Goal: Information Seeking & Learning: Check status

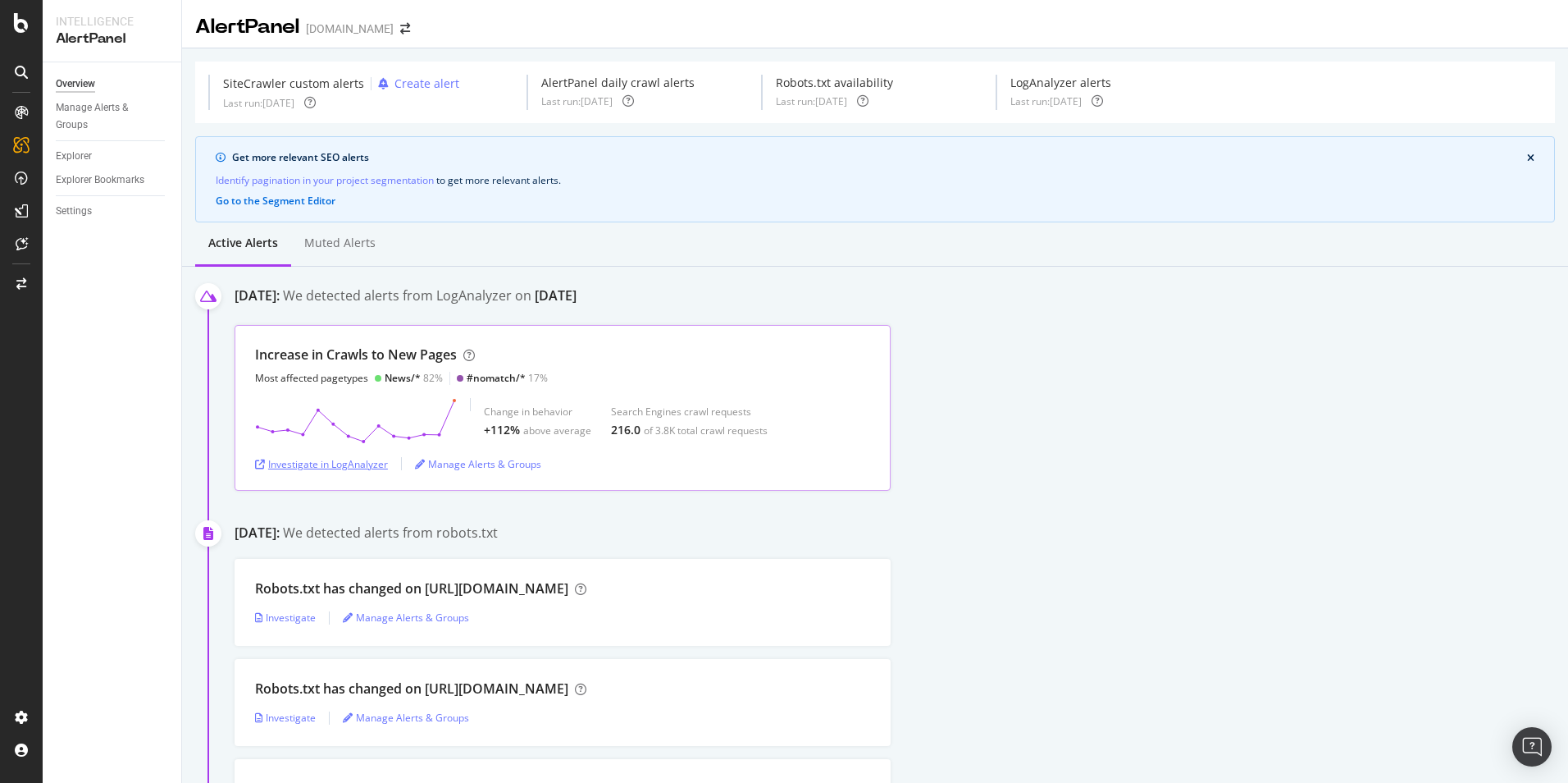
click at [370, 460] on div "Investigate in LogAnalyzer" at bounding box center [321, 464] width 133 height 14
click at [372, 463] on div "Investigate in LogAnalyzer" at bounding box center [321, 464] width 133 height 14
click at [346, 466] on div "Investigate in LogAnalyzer" at bounding box center [321, 464] width 133 height 14
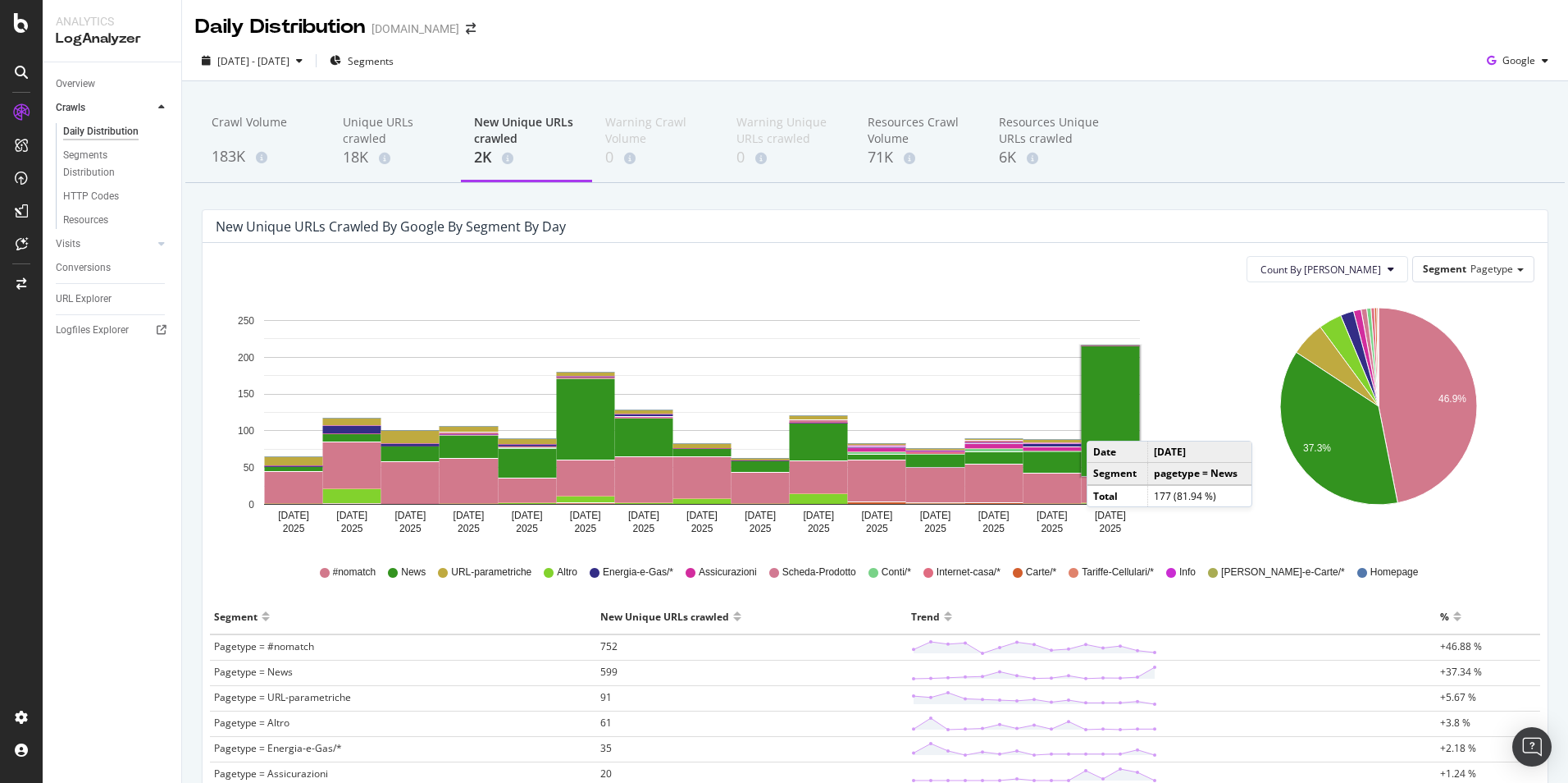
click at [1103, 424] on rect "A chart." at bounding box center [1110, 411] width 58 height 130
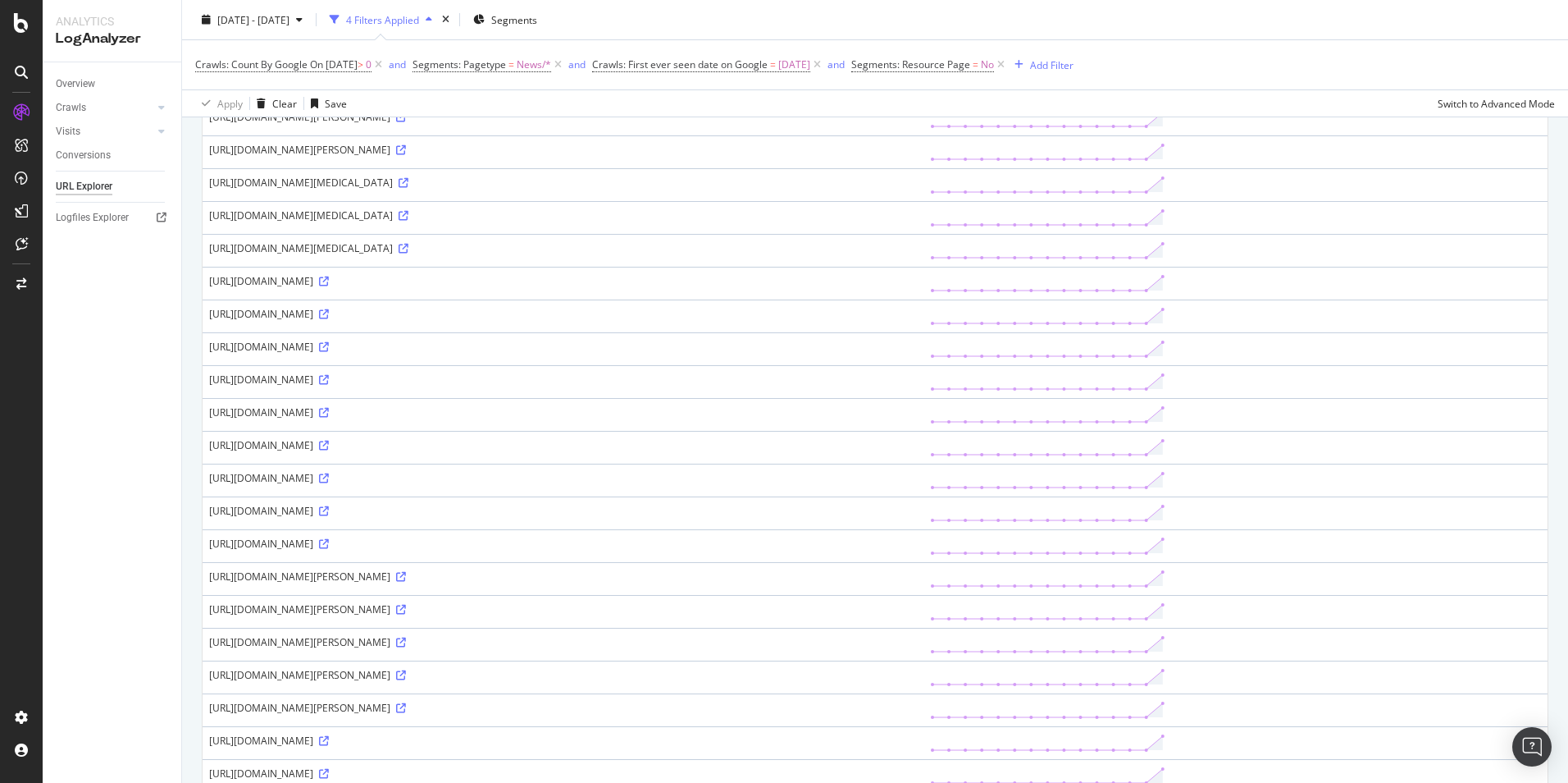
scroll to position [492, 0]
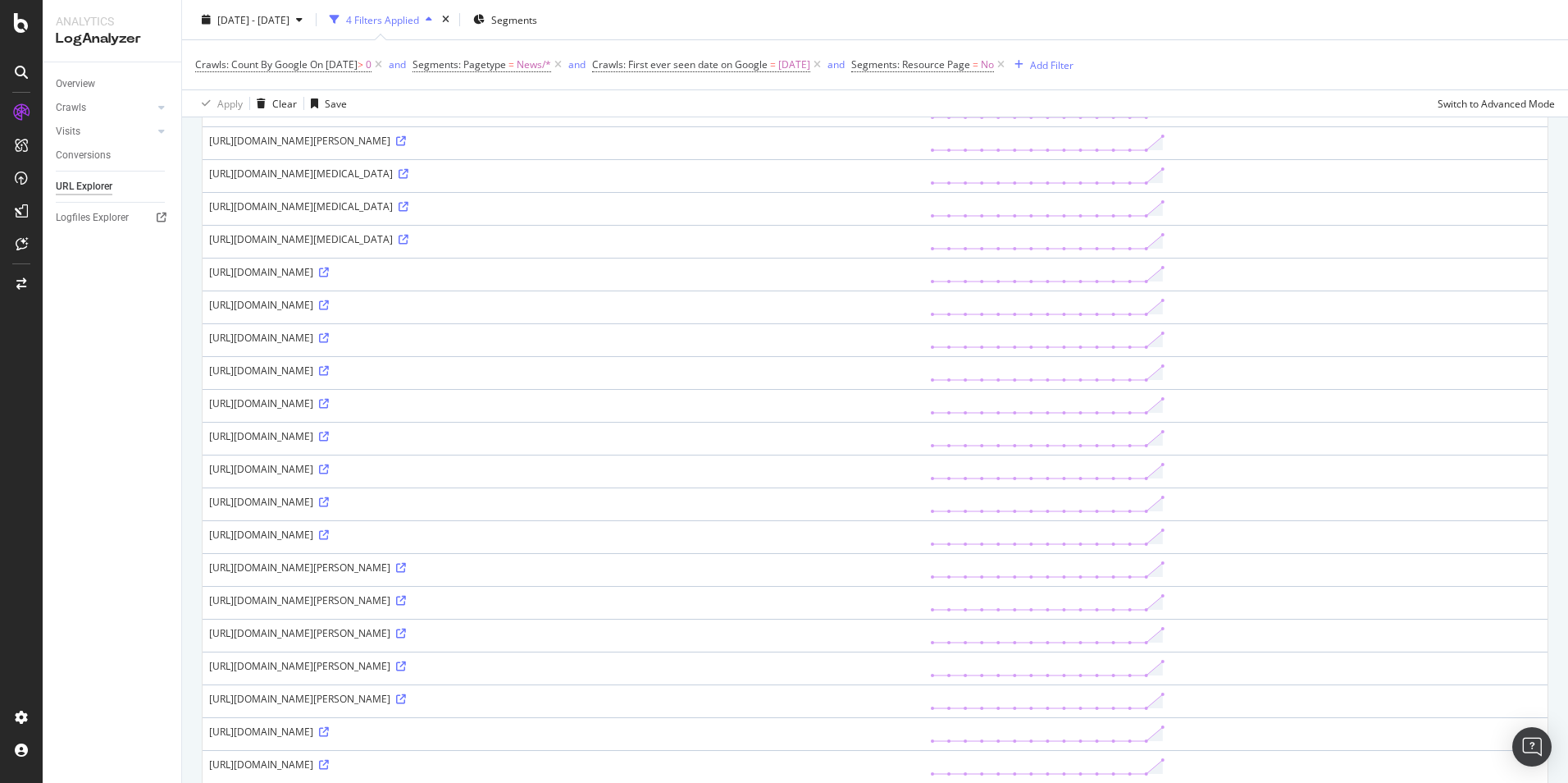
drag, startPoint x: 644, startPoint y: 637, endPoint x: 703, endPoint y: 633, distance: 59.1
click at [703, 633] on div "[URL][DOMAIN_NAME][PERSON_NAME]" at bounding box center [563, 633] width 707 height 14
copy div "amp/?amp=1"
click at [329, 338] on icon at bounding box center [324, 337] width 10 height 10
click at [406, 633] on icon at bounding box center [400, 633] width 10 height 10
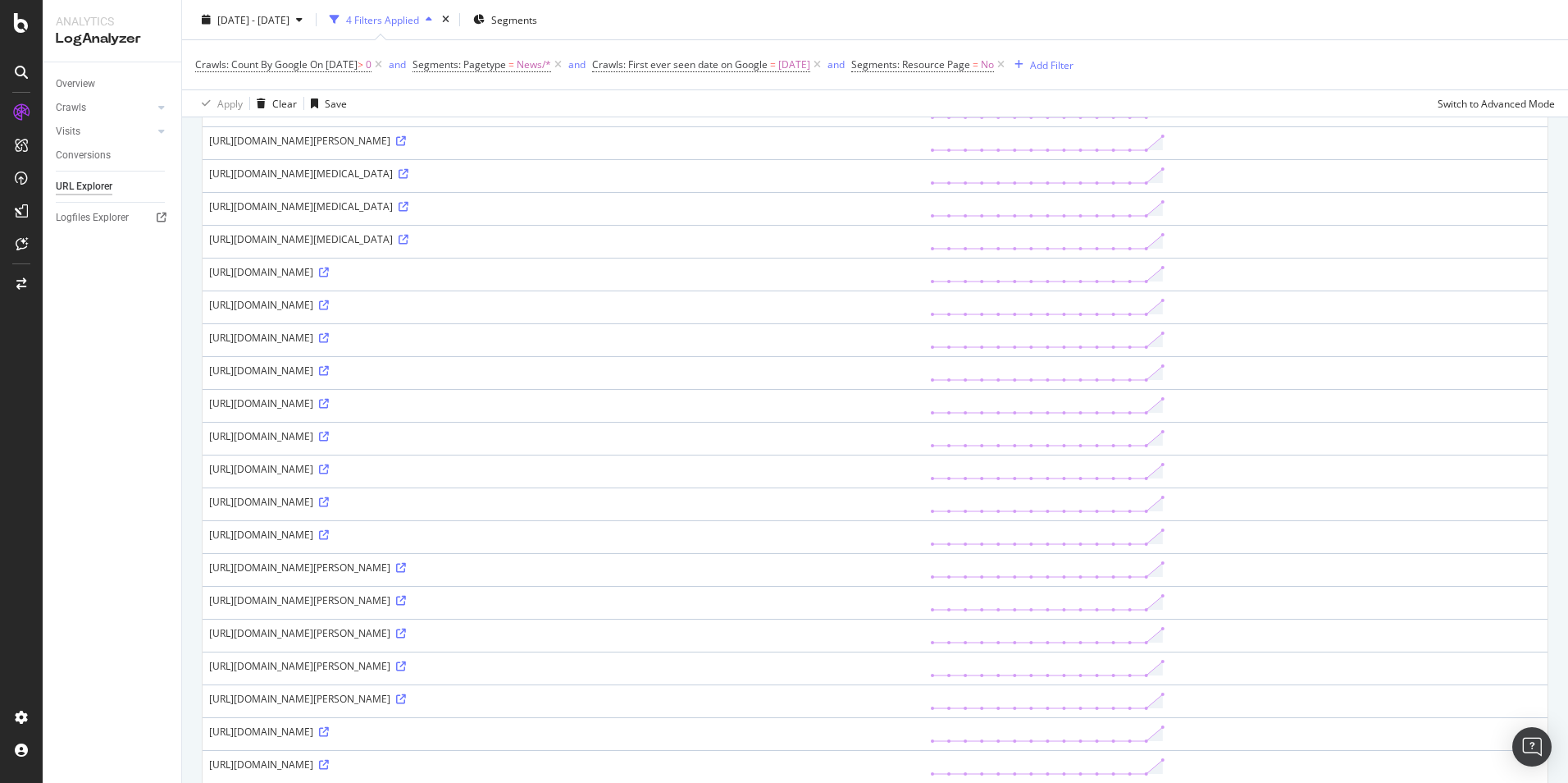
click at [722, 533] on div "[URL][DOMAIN_NAME]" at bounding box center [563, 534] width 707 height 14
drag, startPoint x: 725, startPoint y: 533, endPoint x: 207, endPoint y: 536, distance: 518.0
click at [207, 536] on td "[URL][DOMAIN_NAME]" at bounding box center [563, 536] width 720 height 33
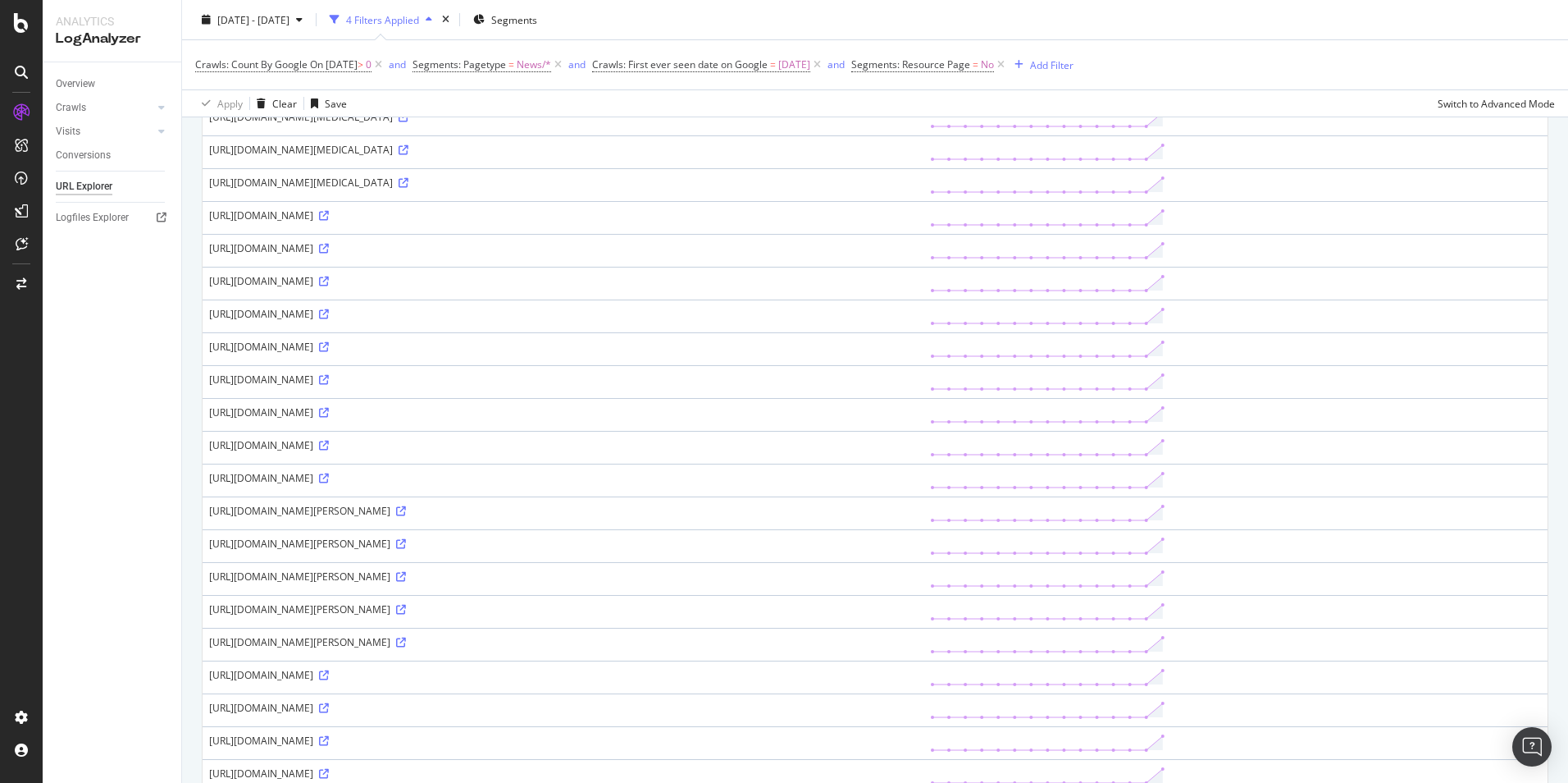
scroll to position [575, 0]
click at [196, 454] on div "177 URLs found Manage Columns Export as CSV Showing 1 to 50 of 177 entries Stan…" at bounding box center [874, 509] width 1385 height 1850
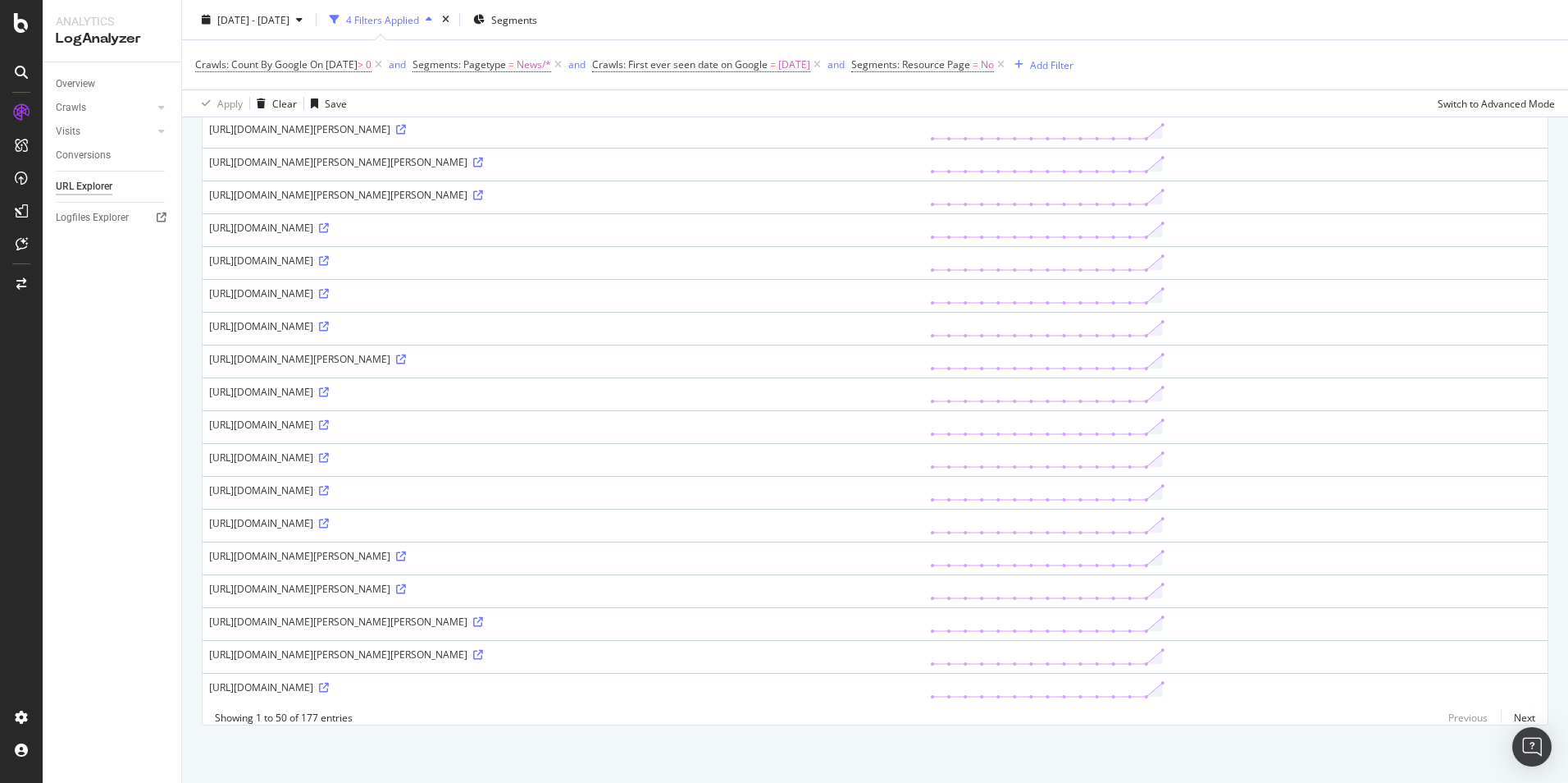
scroll to position [1238, 0]
click at [1509, 716] on link "Next" at bounding box center [1517, 717] width 34 height 24
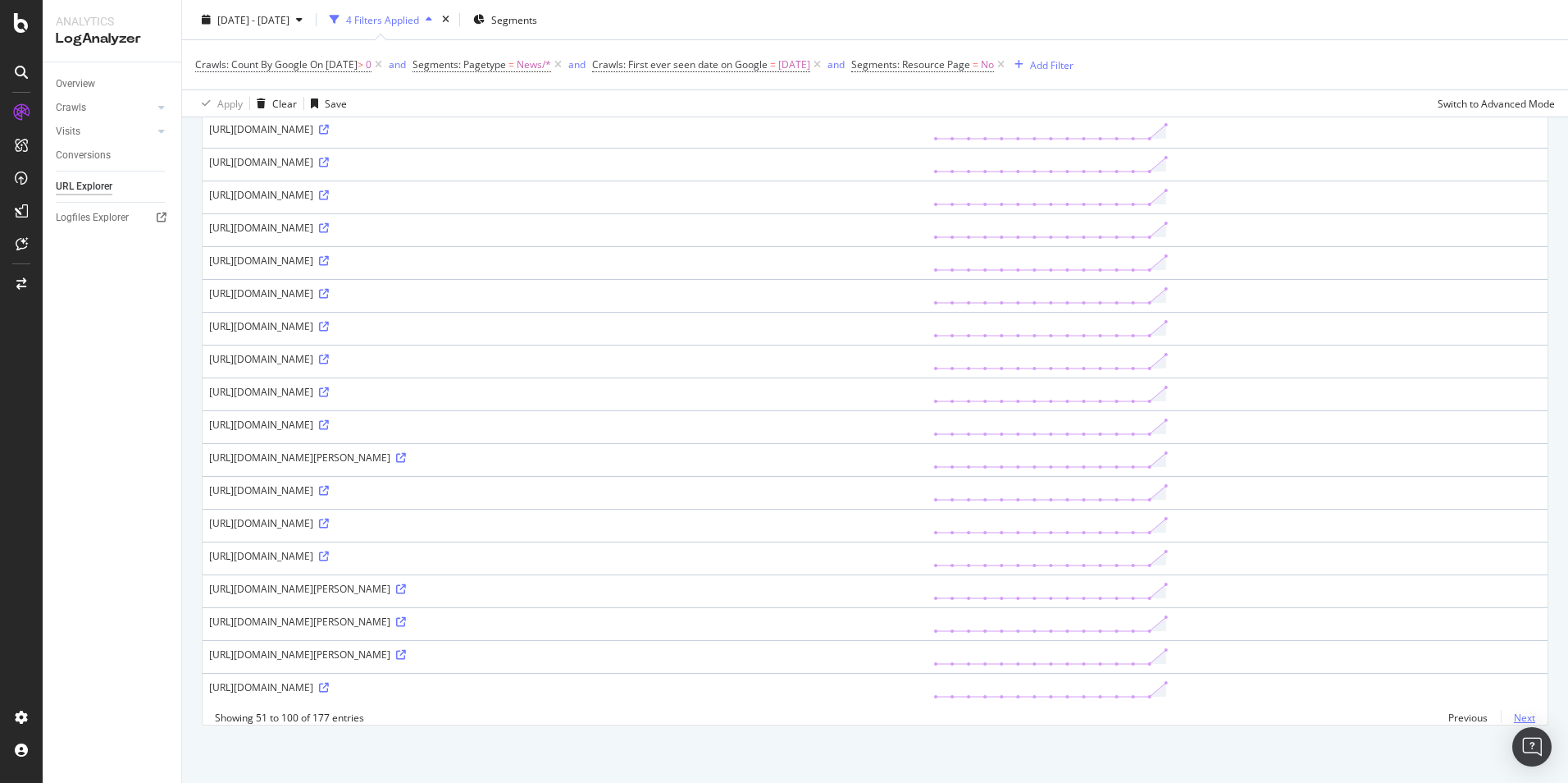
click at [1508, 718] on link "Next" at bounding box center [1517, 717] width 34 height 24
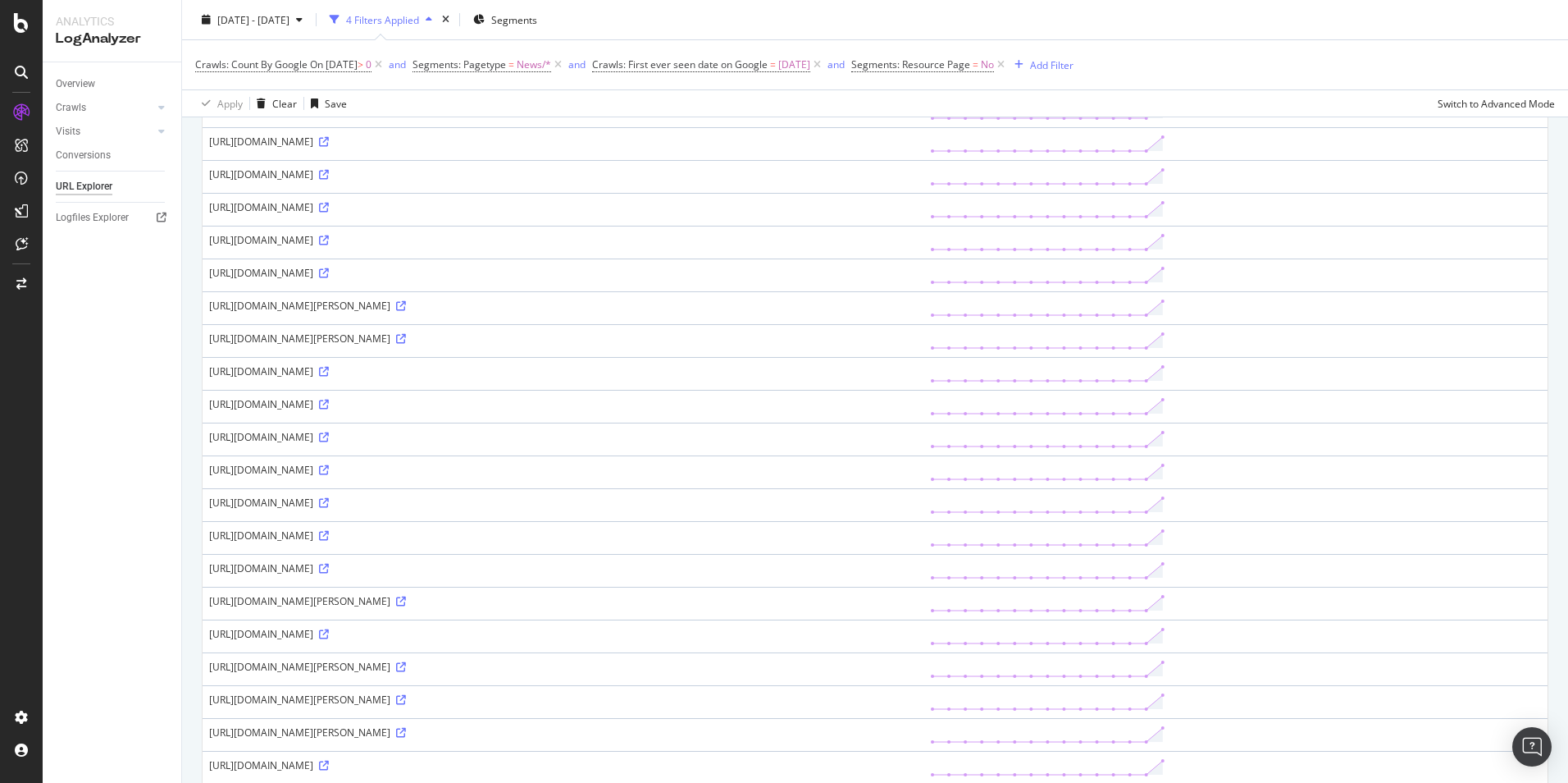
scroll to position [1230, 0]
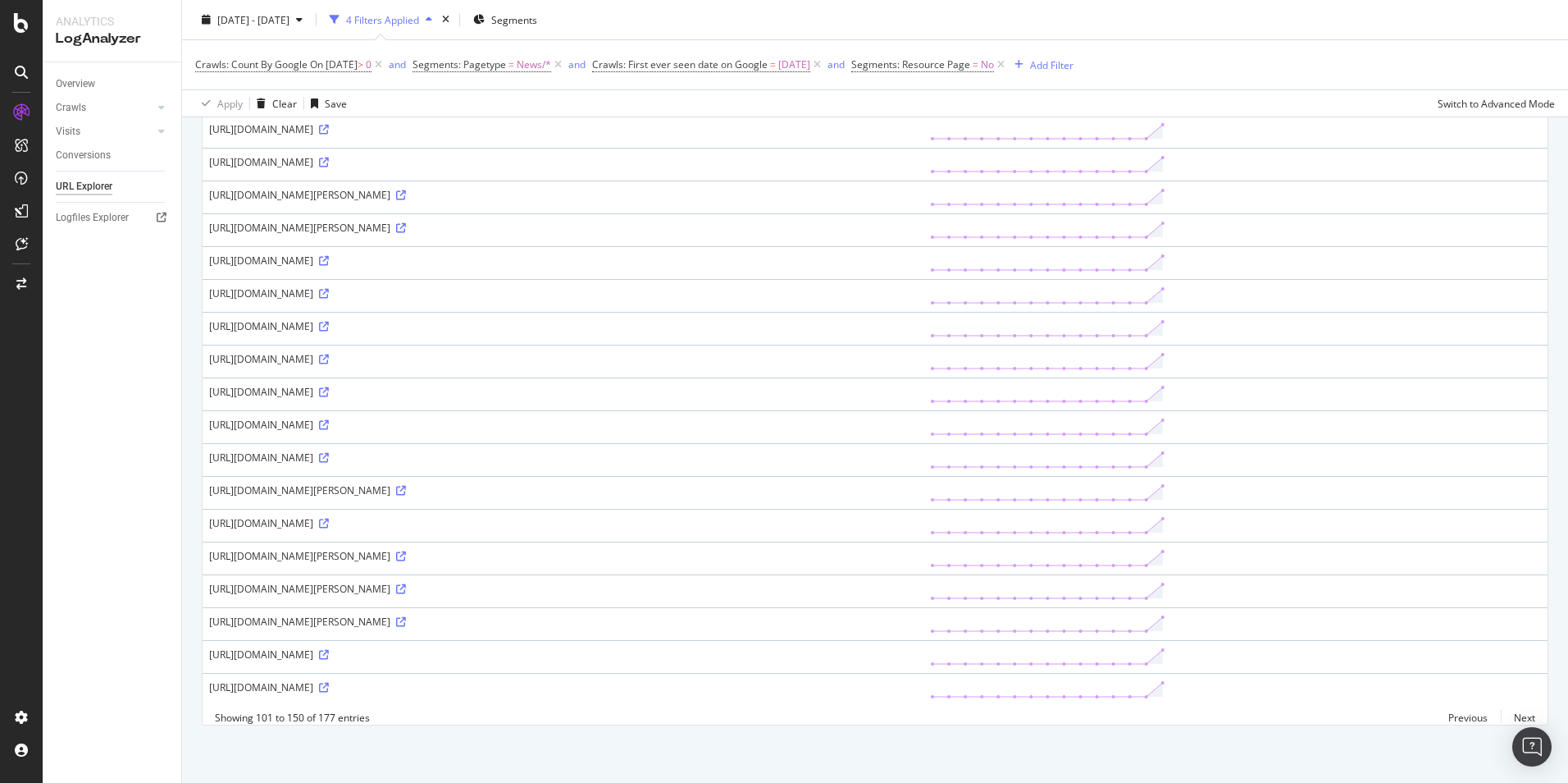
drag, startPoint x: 766, startPoint y: 616, endPoint x: 711, endPoint y: 616, distance: 55.0
click at [711, 616] on div "[URL][DOMAIN_NAME][PERSON_NAME]" at bounding box center [563, 621] width 707 height 14
copy div "amp/?amp=1"
drag, startPoint x: 764, startPoint y: 391, endPoint x: 738, endPoint y: 389, distance: 26.1
click at [738, 389] on div "[URL][DOMAIN_NAME]" at bounding box center [563, 391] width 707 height 14
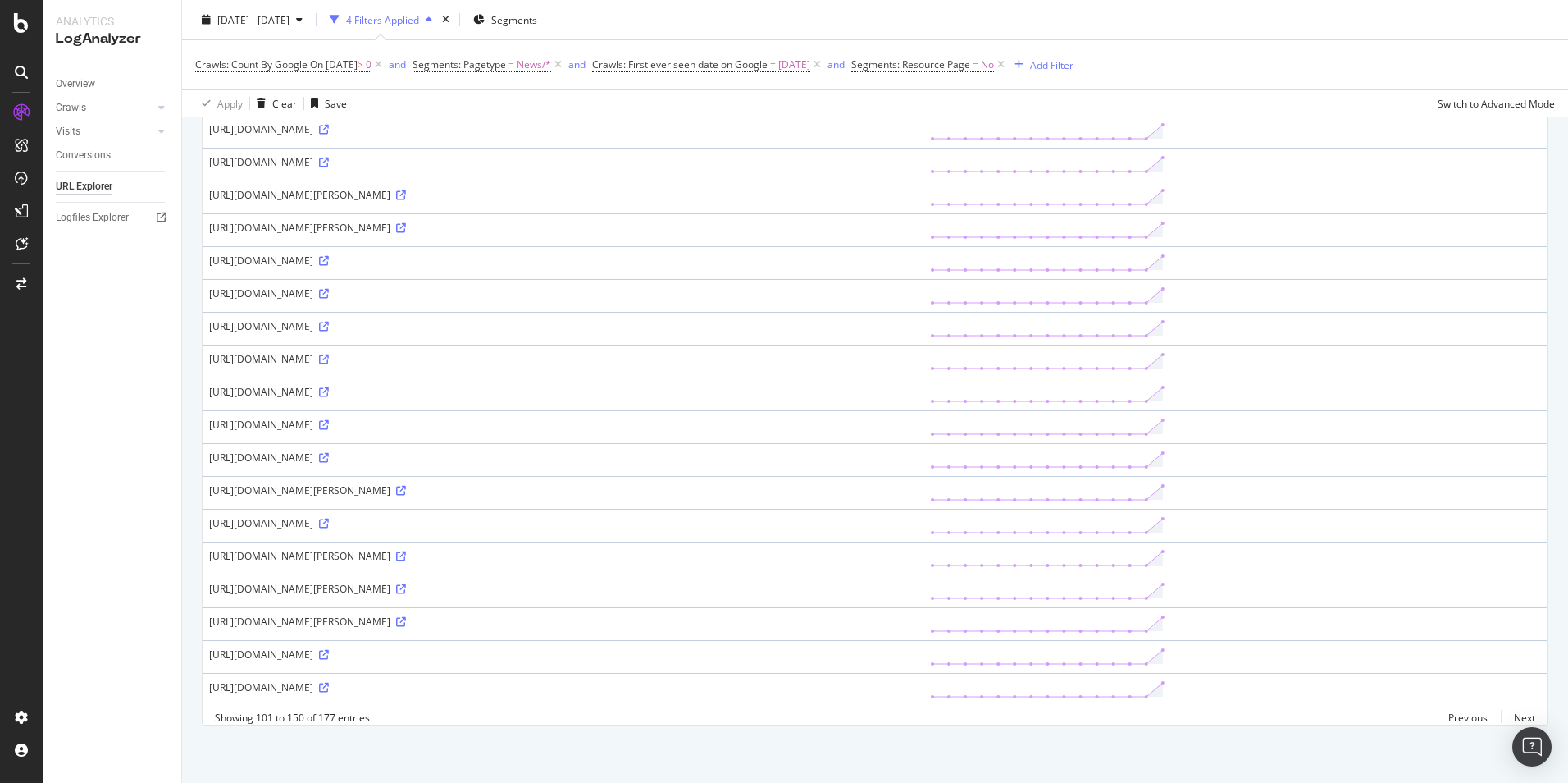
copy div "/1000"
drag, startPoint x: 644, startPoint y: 647, endPoint x: 613, endPoint y: 652, distance: 31.4
click at [613, 652] on div "[URL][DOMAIN_NAME]" at bounding box center [563, 654] width 707 height 14
drag, startPoint x: 613, startPoint y: 652, endPoint x: 655, endPoint y: 648, distance: 42.2
click at [329, 650] on icon at bounding box center [324, 655] width 10 height 10
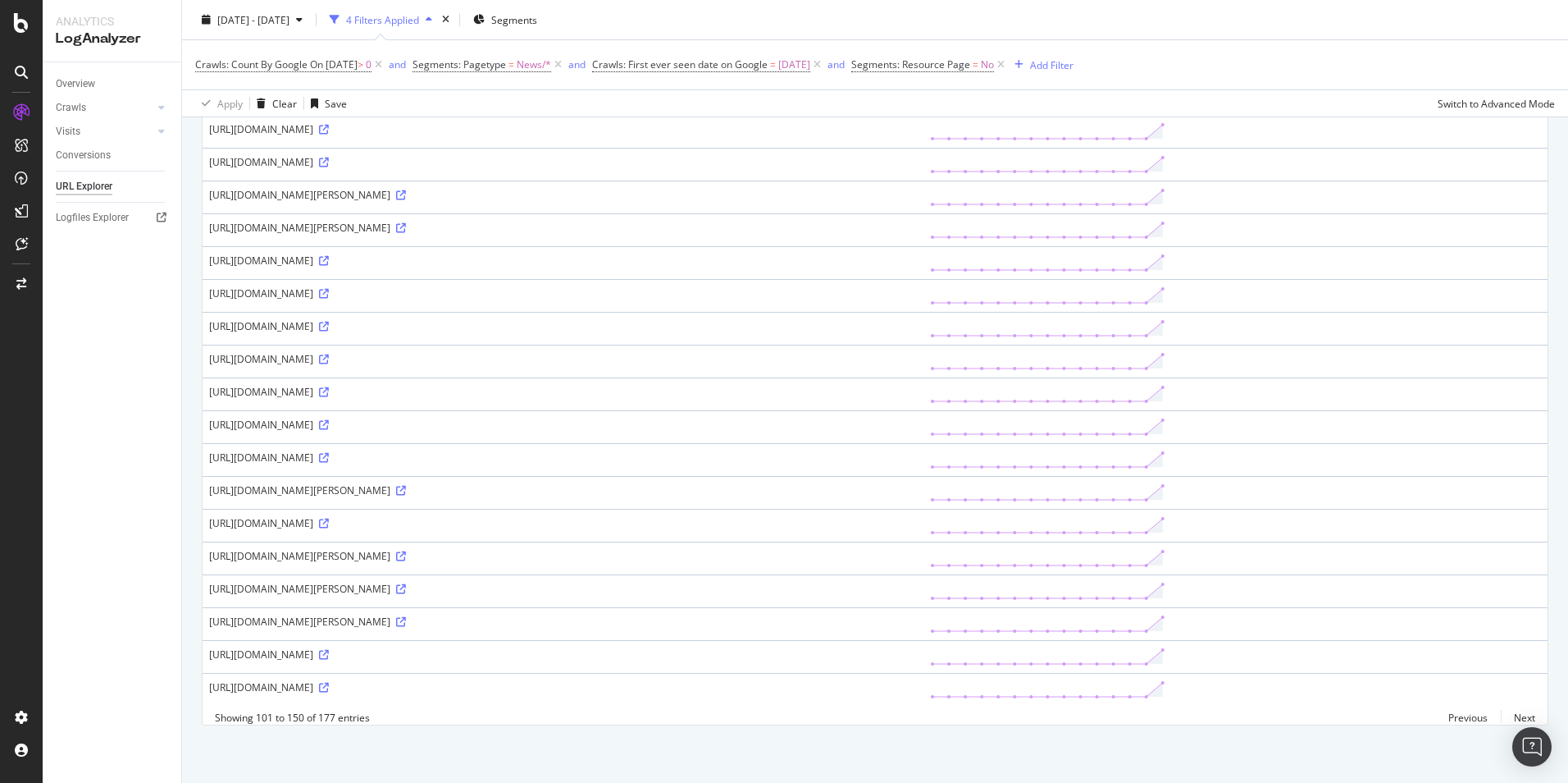
click at [758, 681] on div "[URL][DOMAIN_NAME]" at bounding box center [563, 686] width 707 height 14
click at [1505, 716] on link "Next" at bounding box center [1517, 717] width 34 height 24
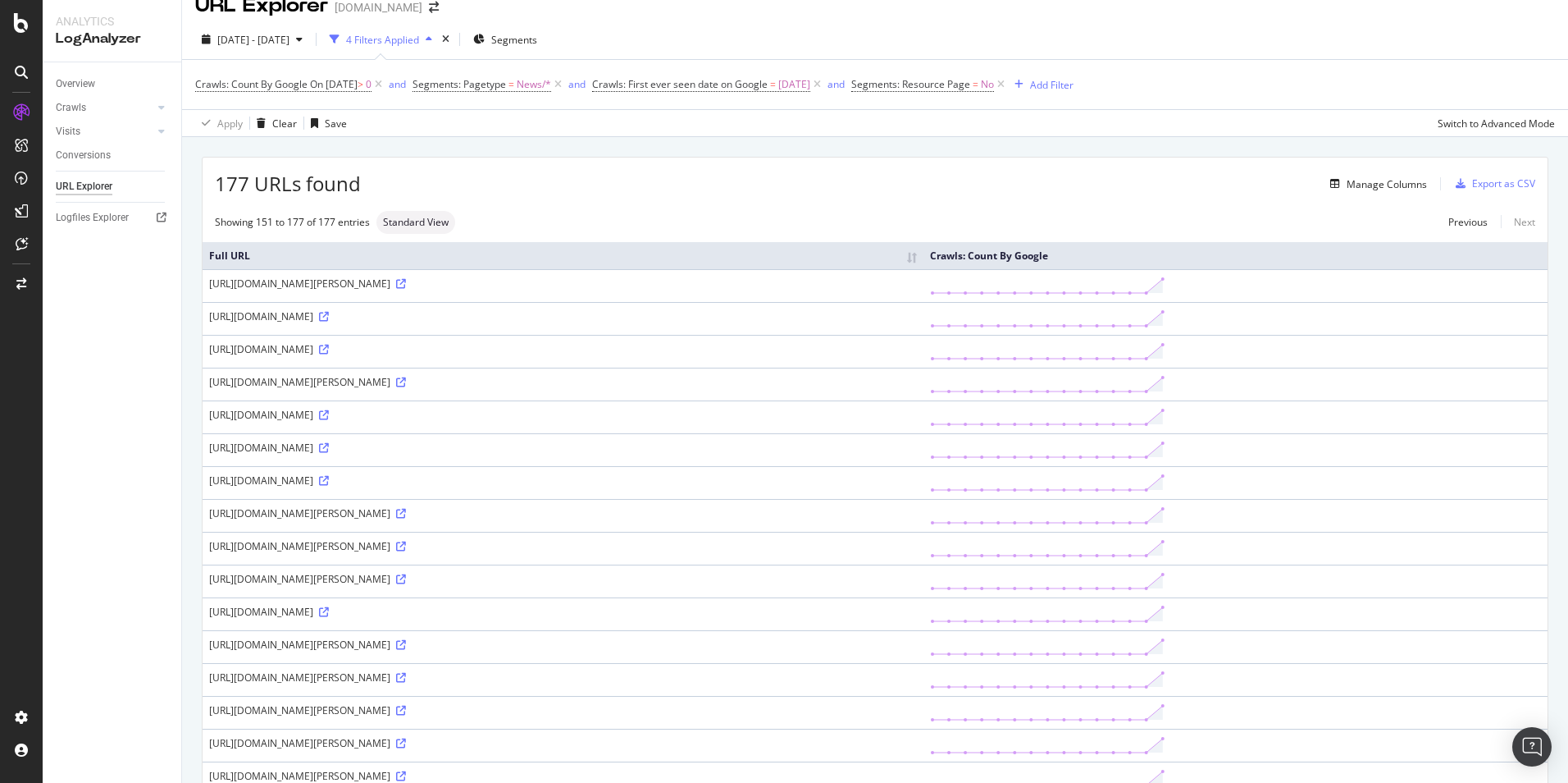
scroll to position [0, 0]
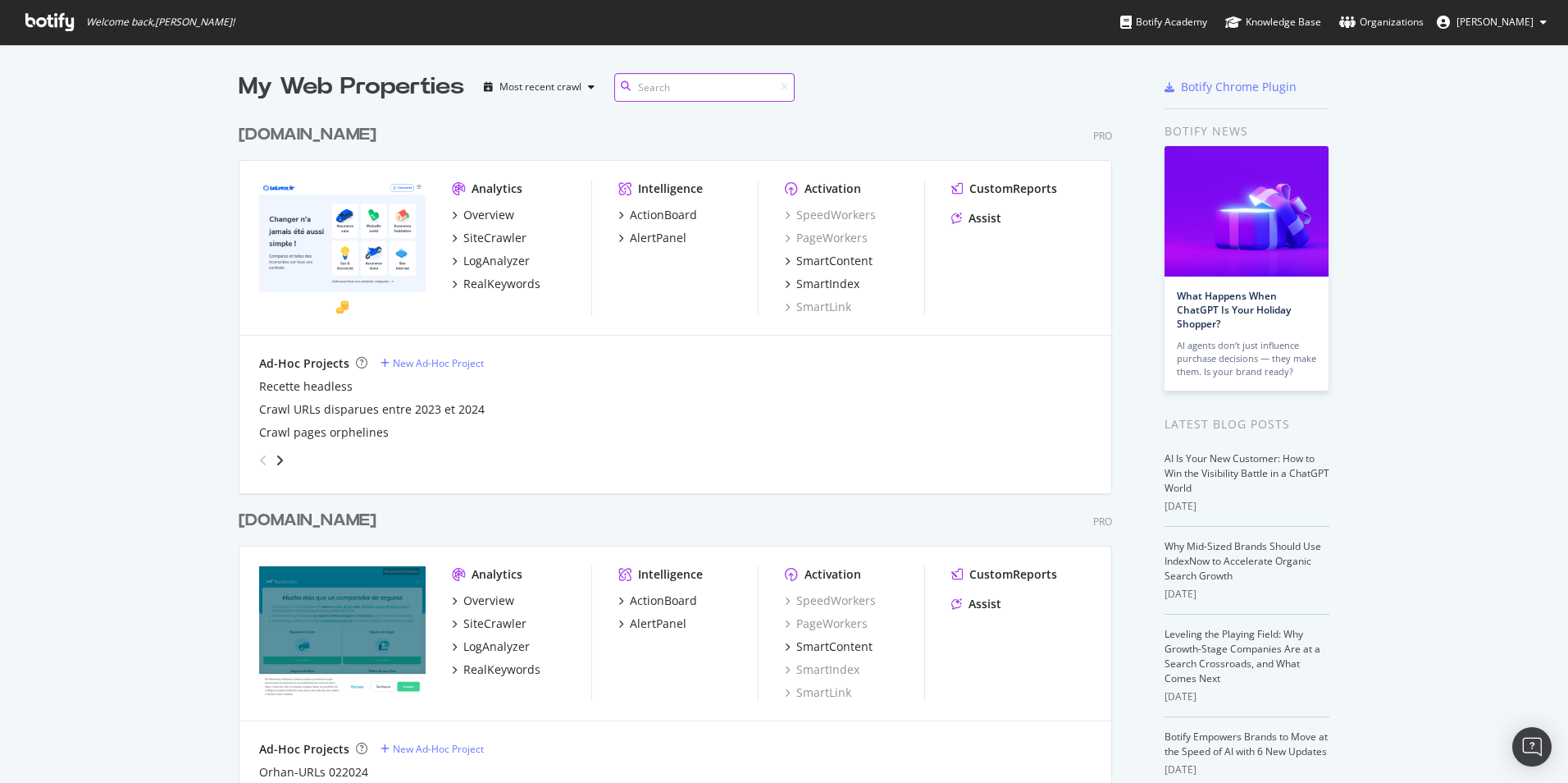
scroll to position [2029, 874]
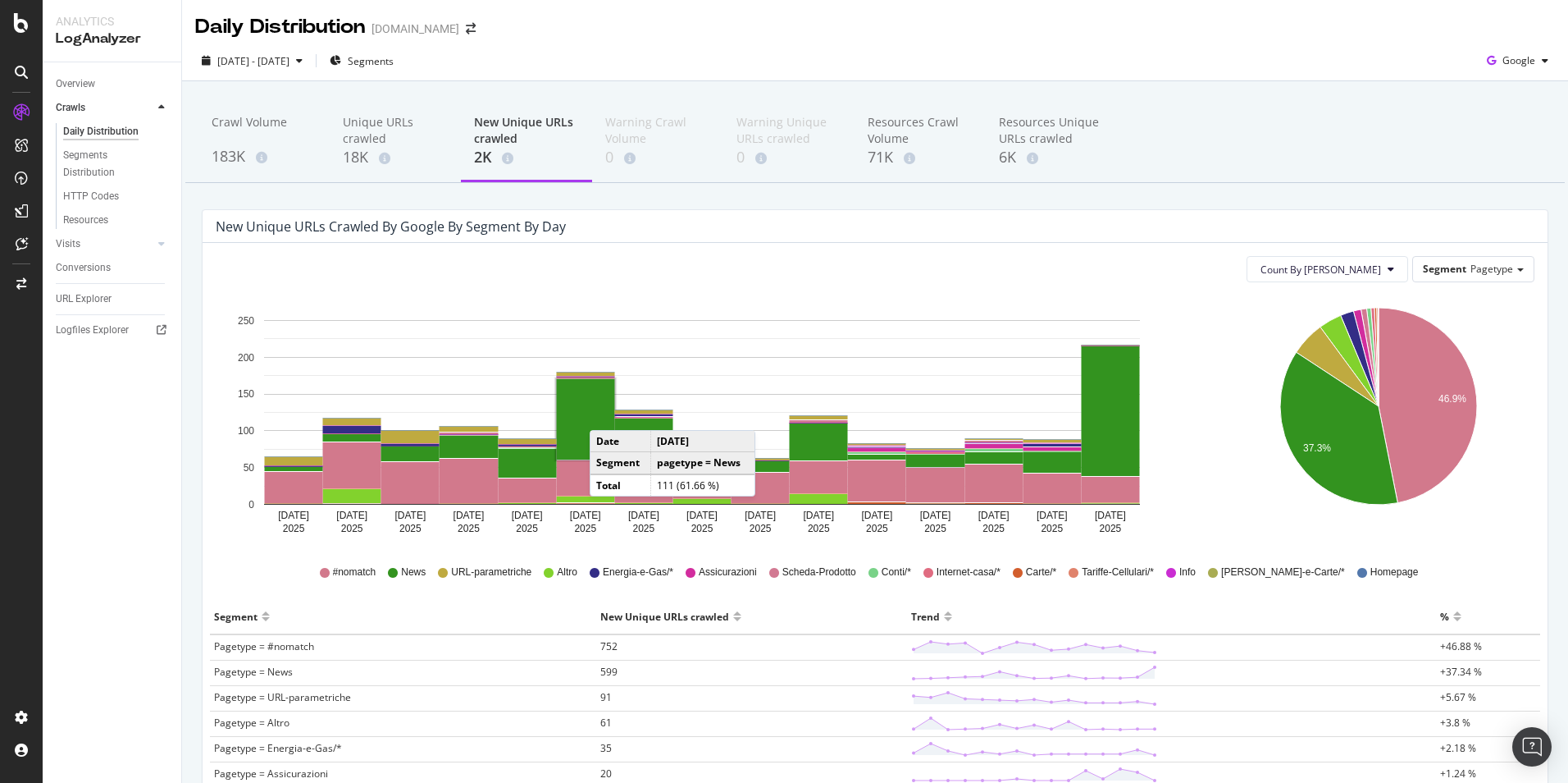
click at [606, 413] on rect "A chart." at bounding box center [586, 419] width 58 height 80
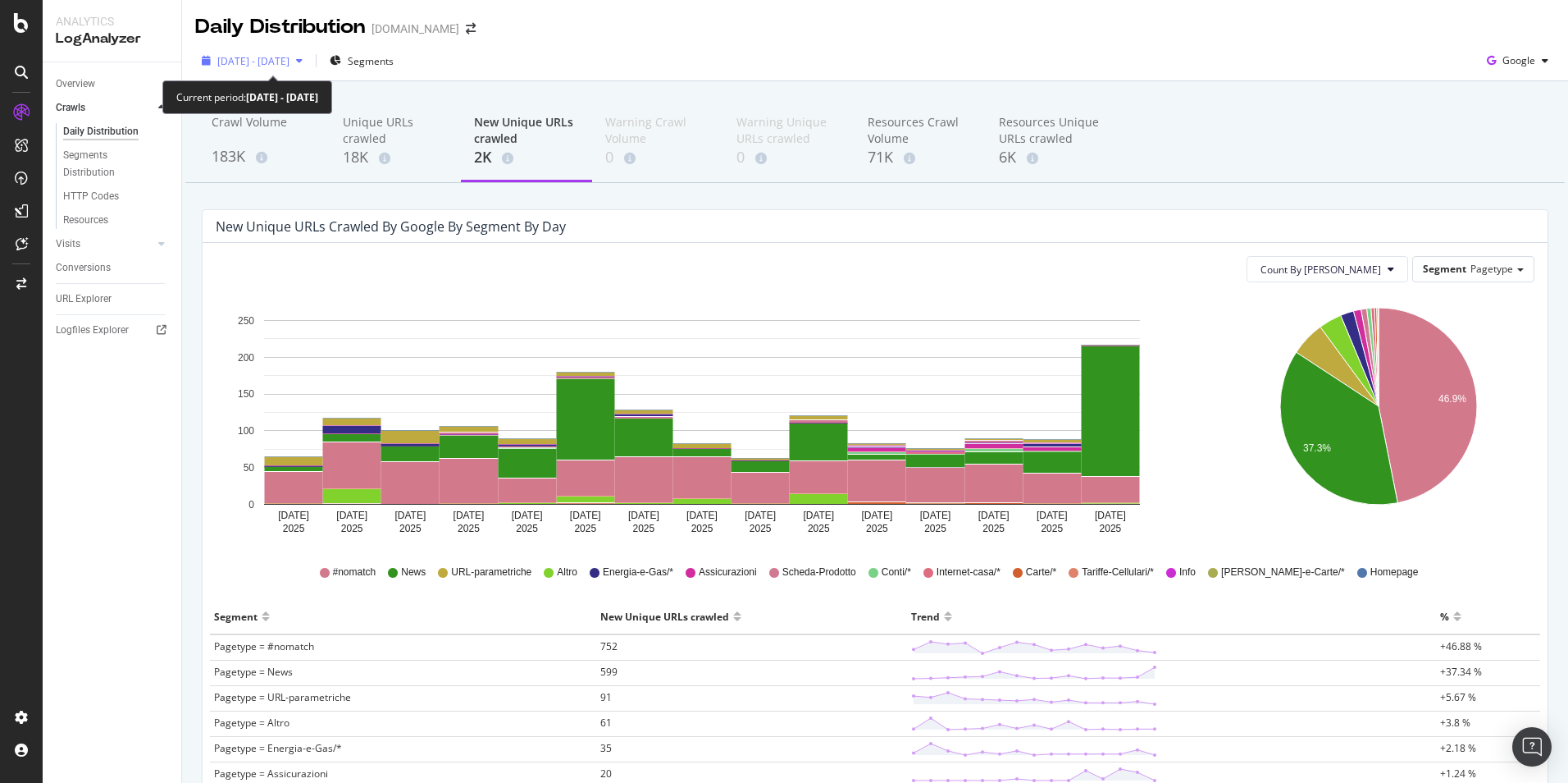
click at [303, 63] on icon "button" at bounding box center [299, 60] width 7 height 10
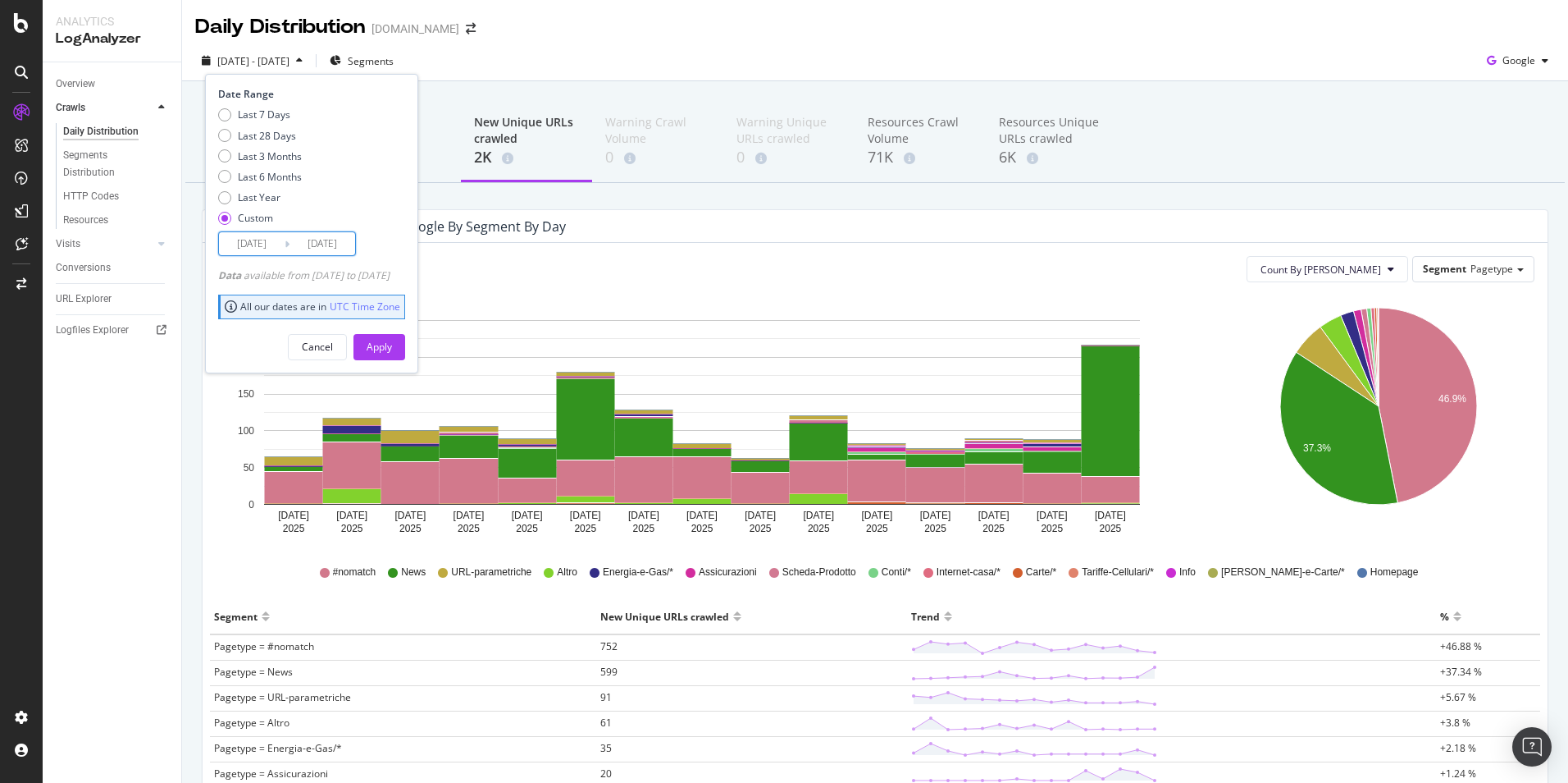
click at [257, 243] on input "2025/08/05" at bounding box center [251, 244] width 66 height 23
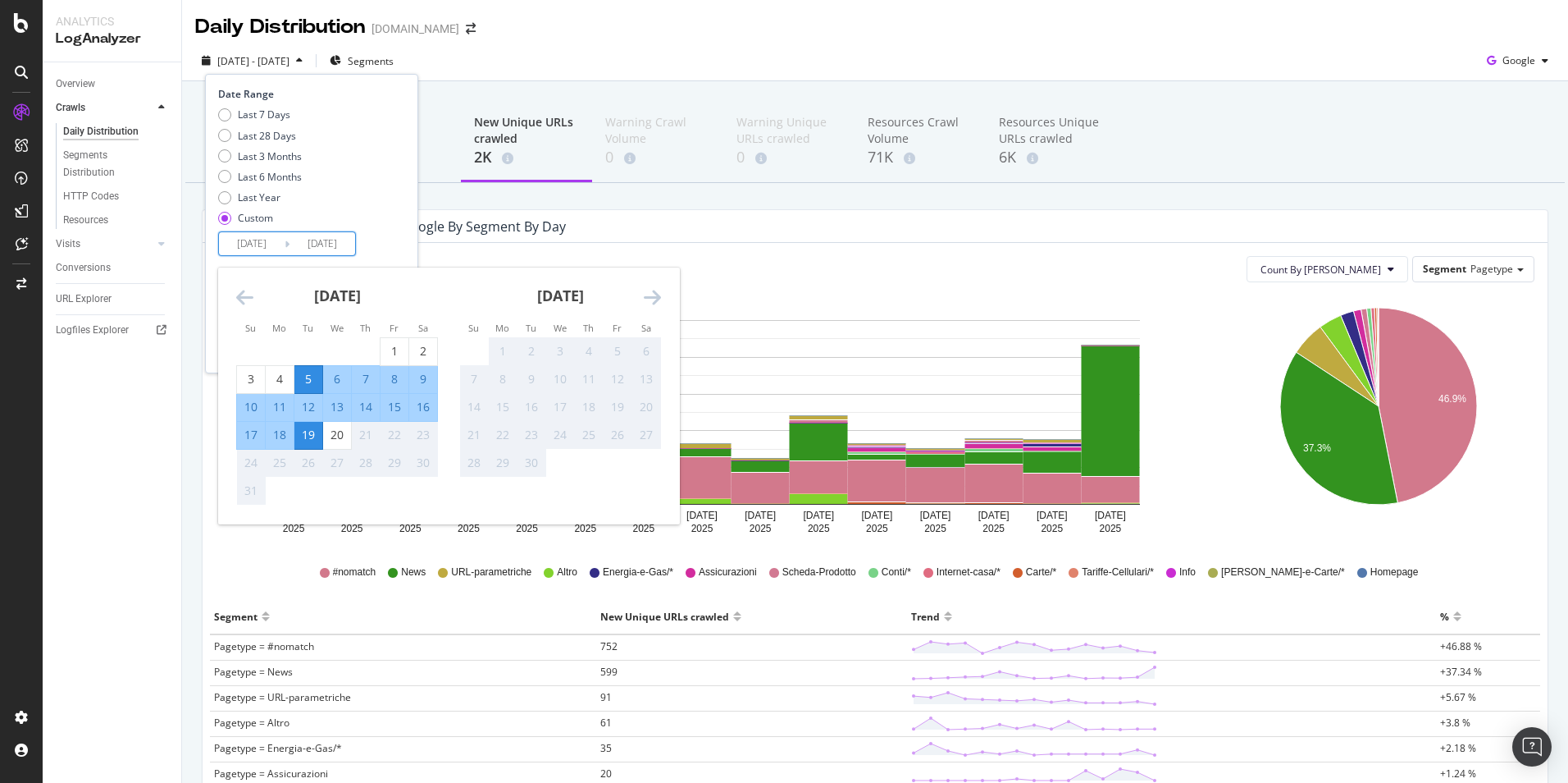
click at [241, 297] on icon "Move backward to switch to the previous month." at bounding box center [245, 296] width 17 height 20
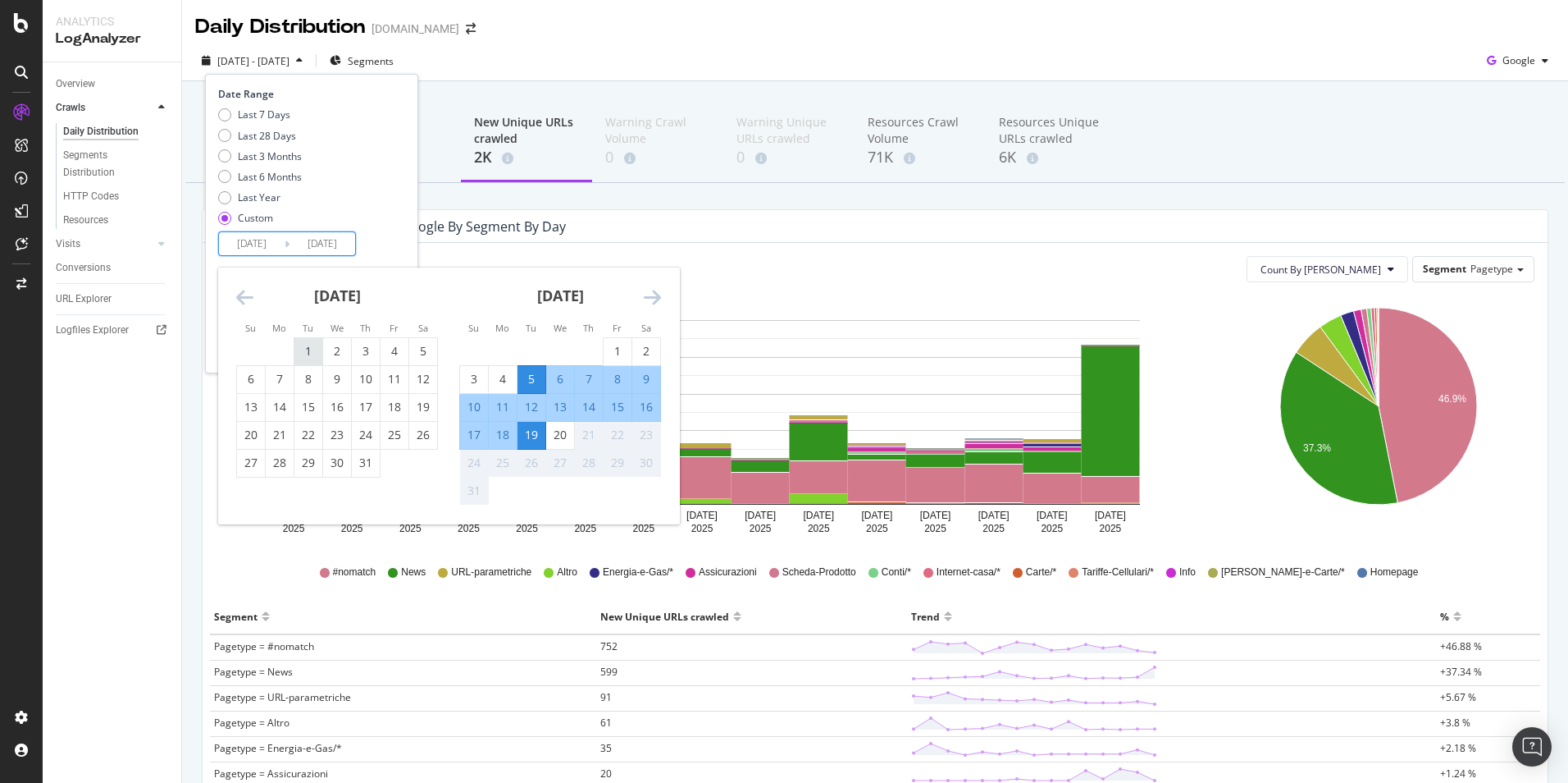
click at [313, 353] on div "1" at bounding box center [308, 351] width 28 height 16
type input "2025/07/01"
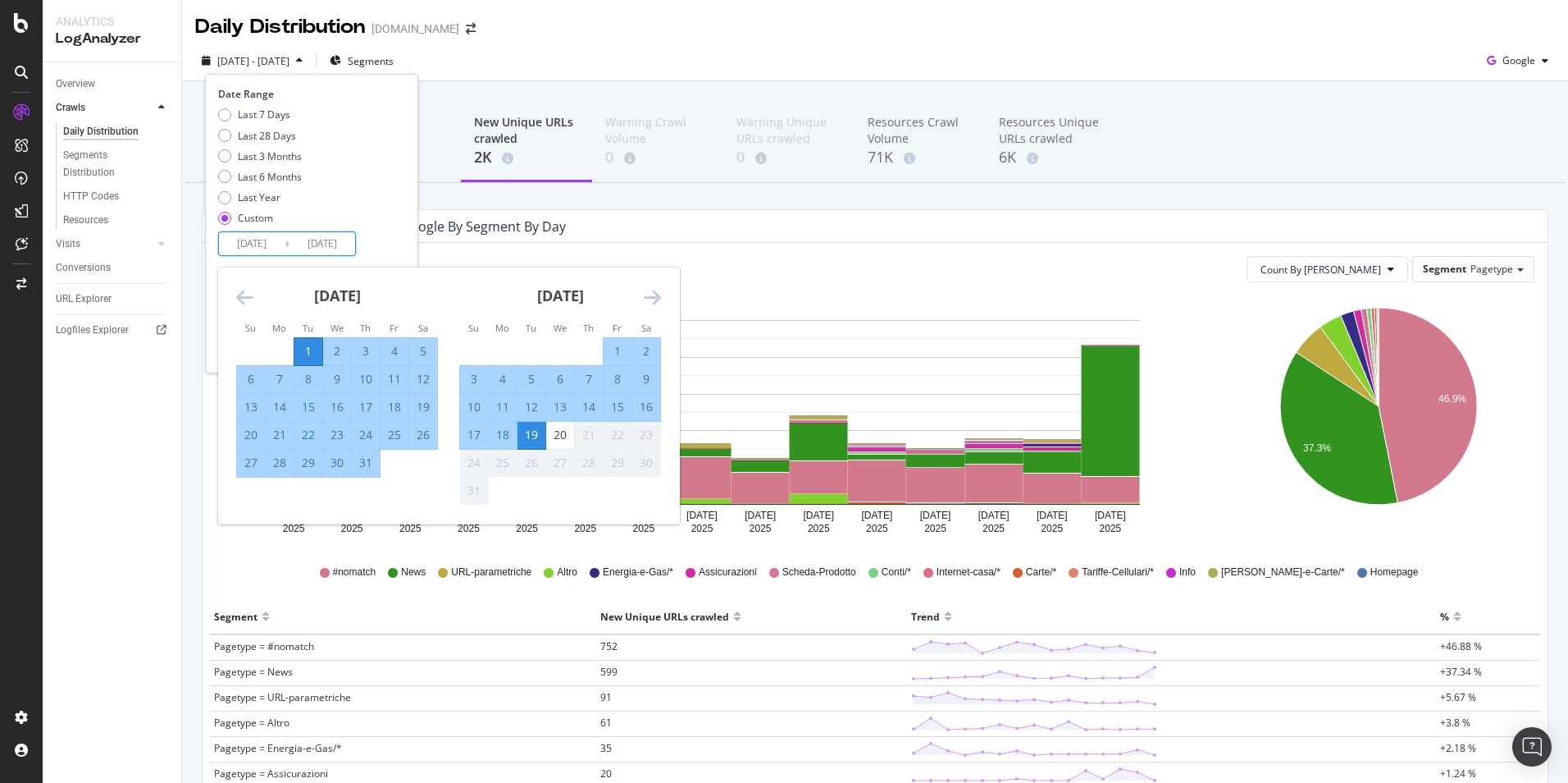
click at [534, 428] on div "19" at bounding box center [530, 434] width 28 height 16
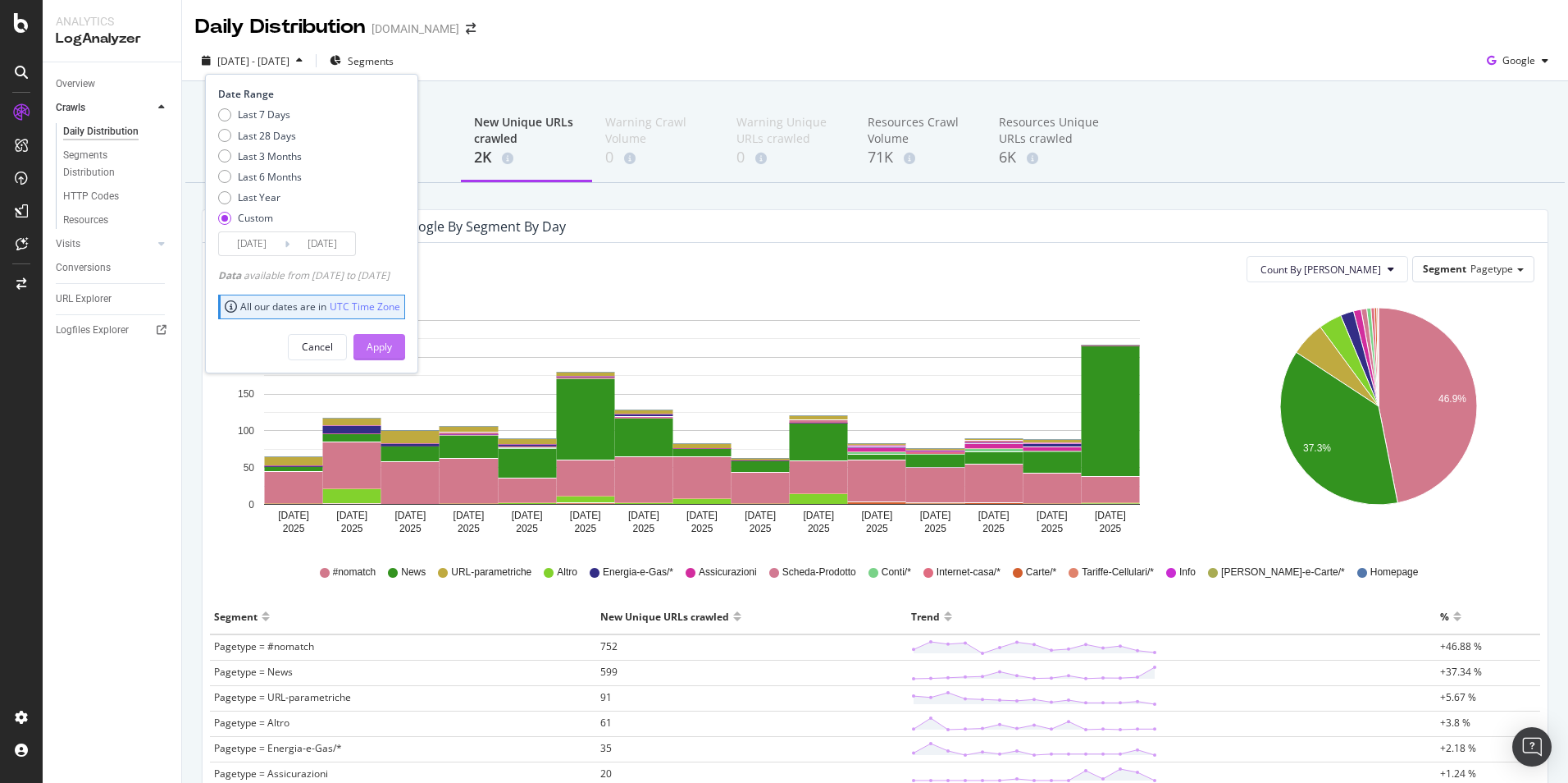
click at [392, 342] on div "Apply" at bounding box center [379, 346] width 26 height 14
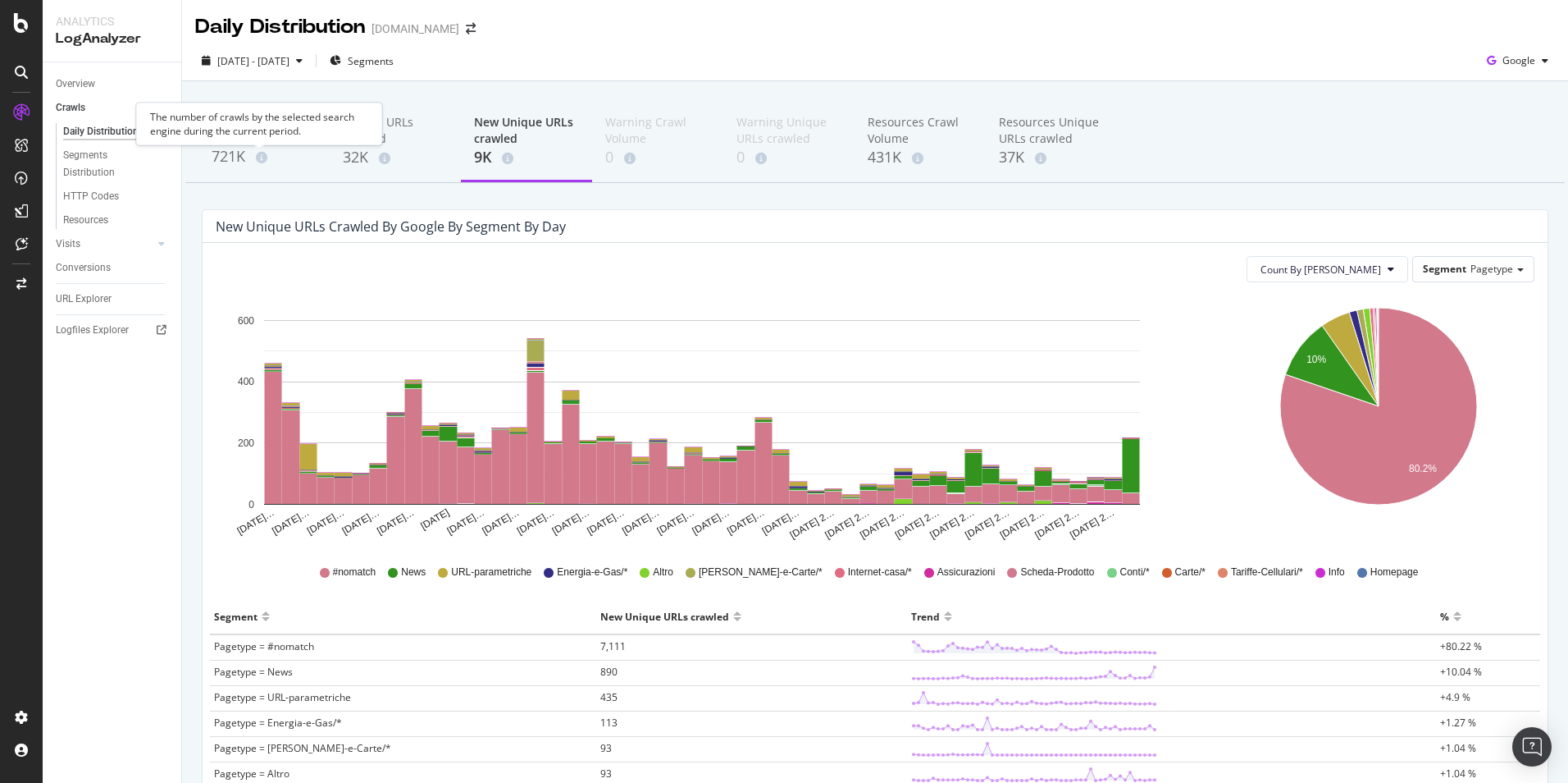
drag, startPoint x: 265, startPoint y: 162, endPoint x: 235, endPoint y: 205, distance: 52.4
click at [235, 205] on div "Crawl Volume 721K Unique URLs crawled 32K New Unique URLs crawled 9K Warning Cr…" at bounding box center [874, 601] width 1385 height 1041
click at [237, 166] on div "721K" at bounding box center [264, 157] width 105 height 21
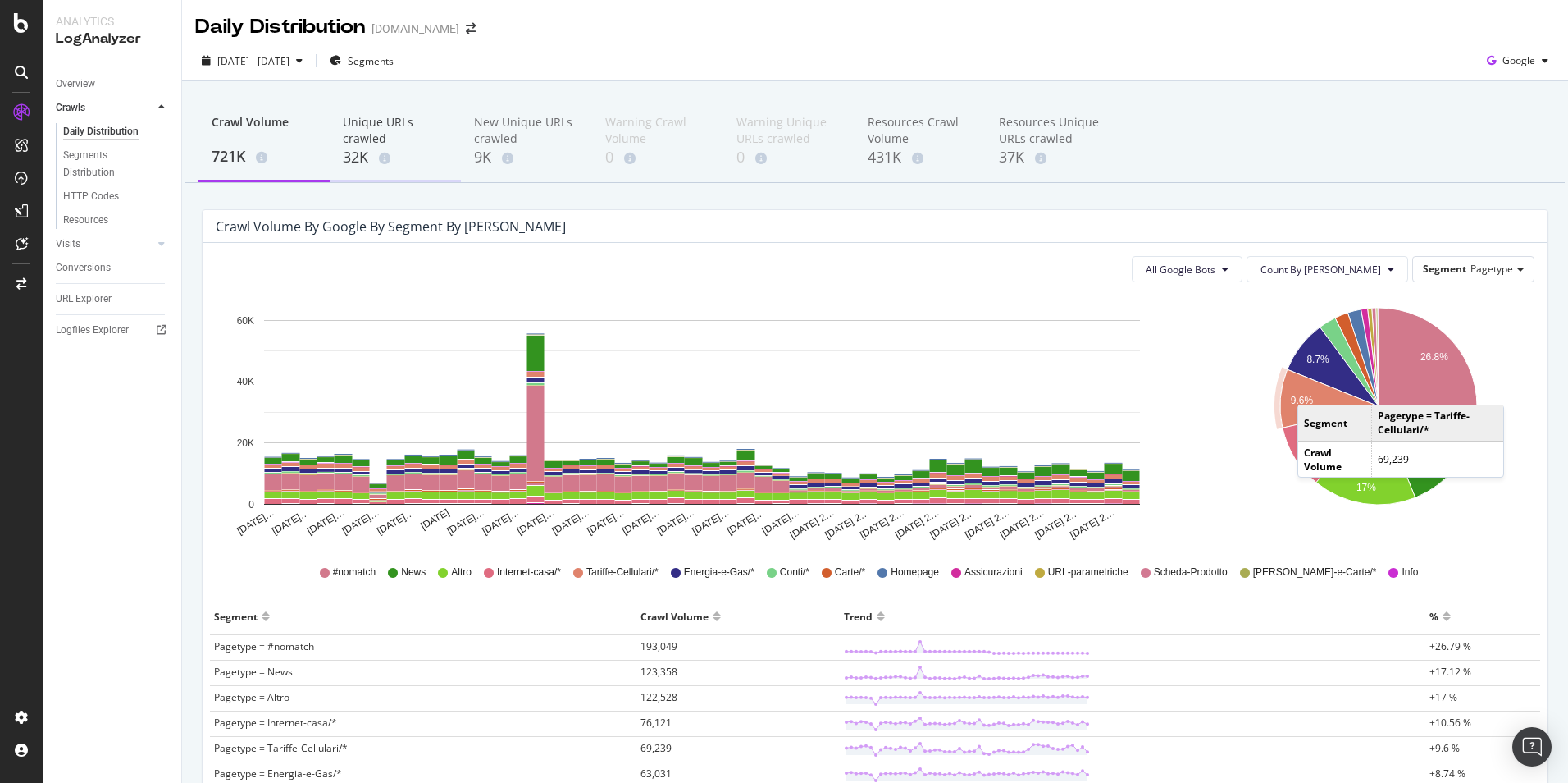
click at [389, 137] on div "Unique URLs crawled" at bounding box center [396, 130] width 105 height 33
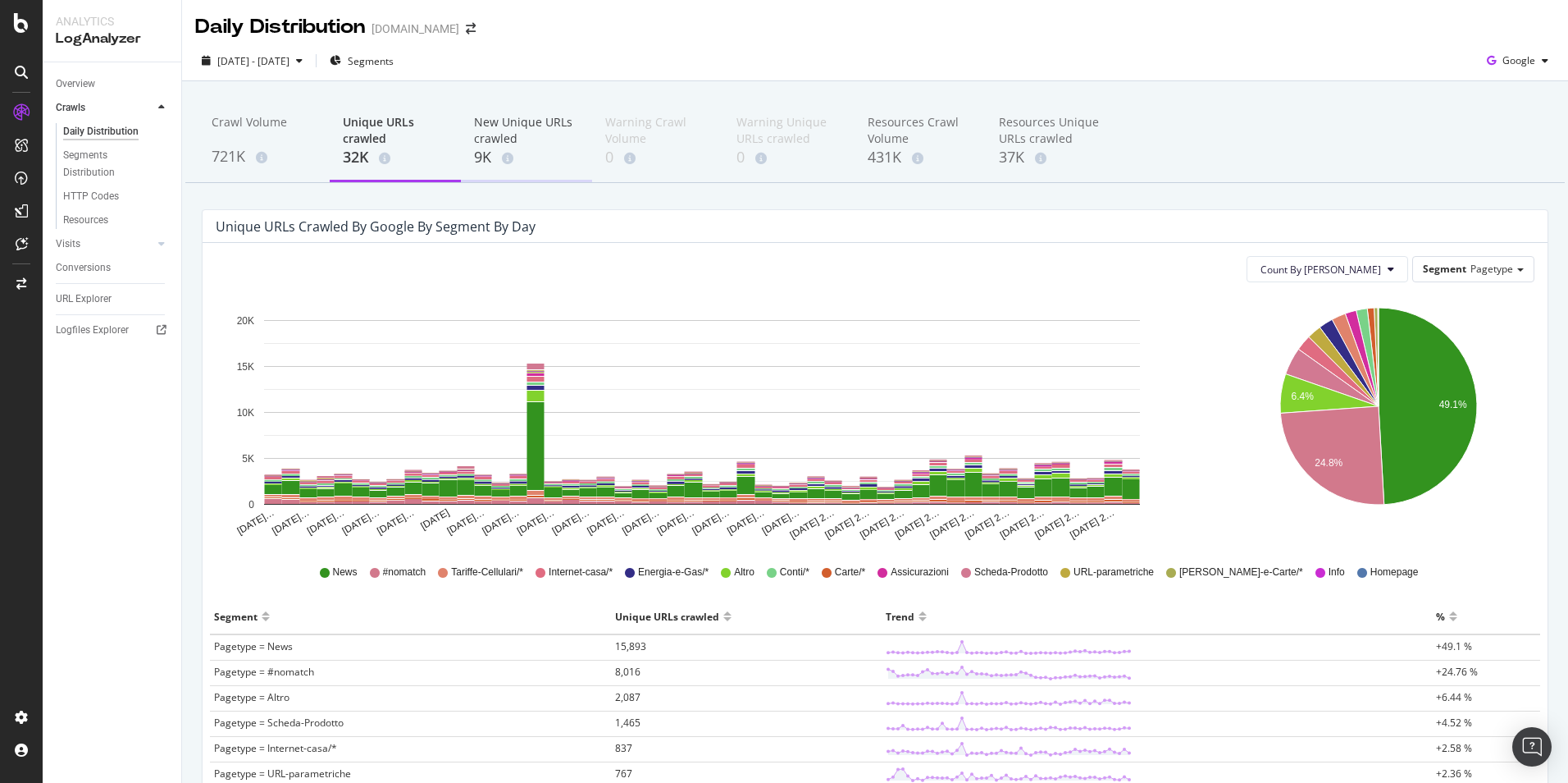
click at [487, 156] on div "9K" at bounding box center [526, 158] width 105 height 21
